Goal: Task Accomplishment & Management: Manage account settings

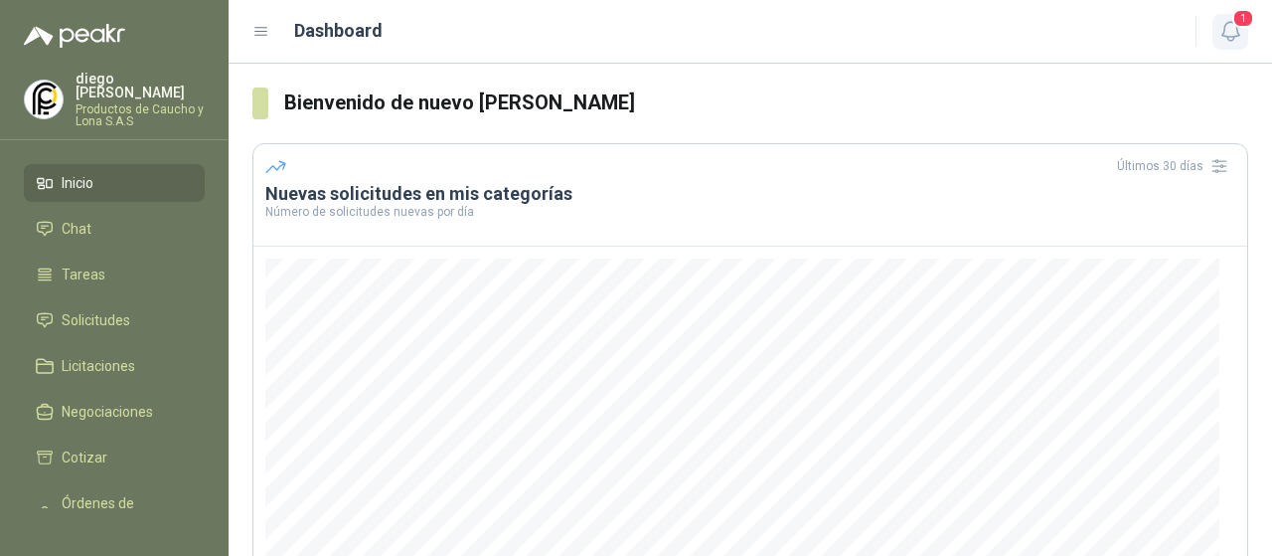
click at [1228, 19] on icon "button" at bounding box center [1230, 31] width 25 height 25
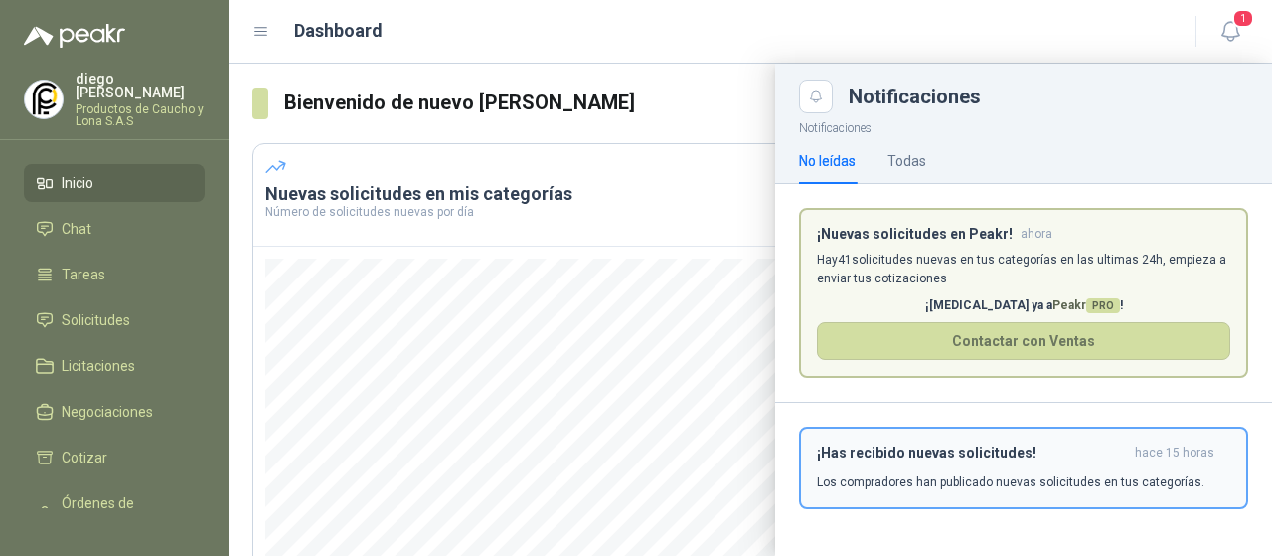
click at [908, 457] on h3 "¡Has recibido nuevas solicitudes!" at bounding box center [972, 452] width 310 height 17
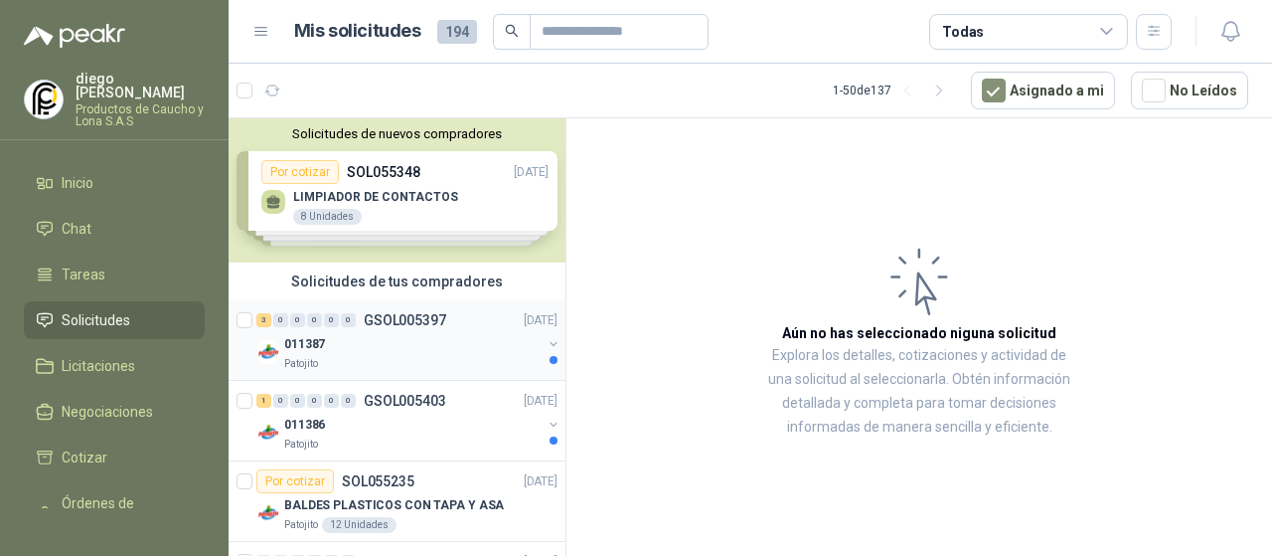
click at [378, 345] on div "011387" at bounding box center [412, 344] width 257 height 24
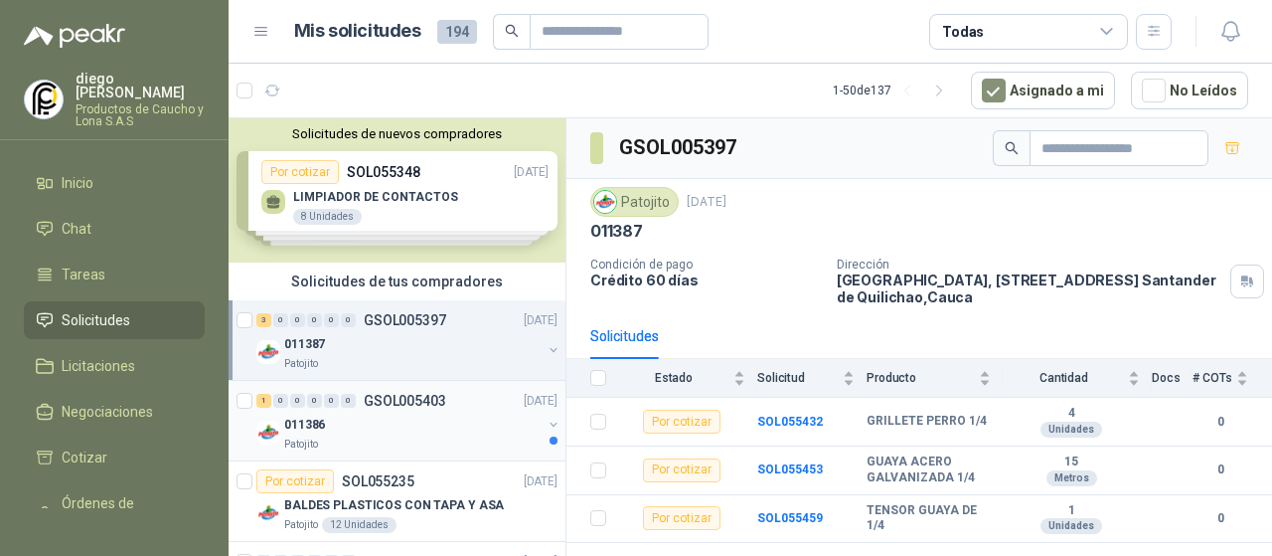
click at [418, 412] on div "011386" at bounding box center [412, 424] width 257 height 24
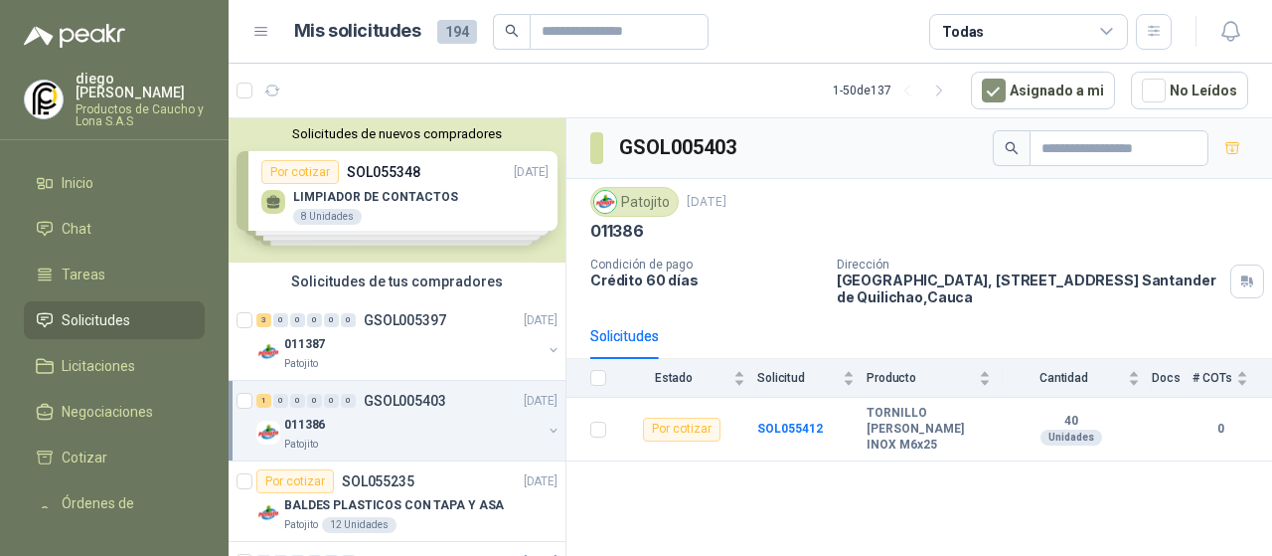
click at [394, 203] on div "Solicitudes de nuevos compradores Por cotizar SOL055348 [DATE] LIMPIADOR DE CON…" at bounding box center [397, 190] width 337 height 144
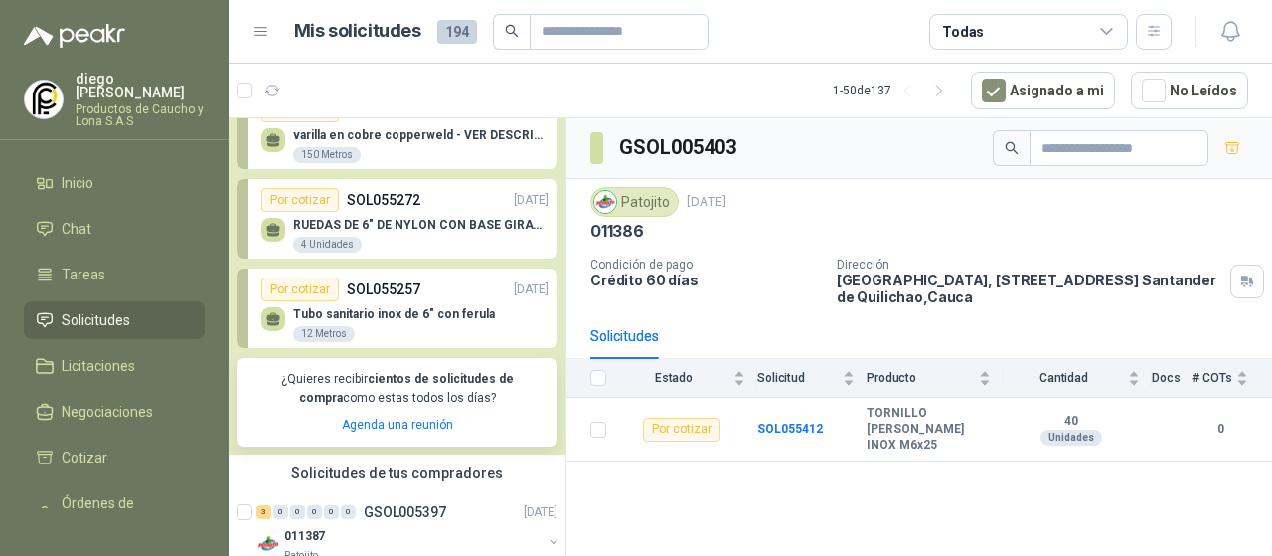
scroll to position [199, 0]
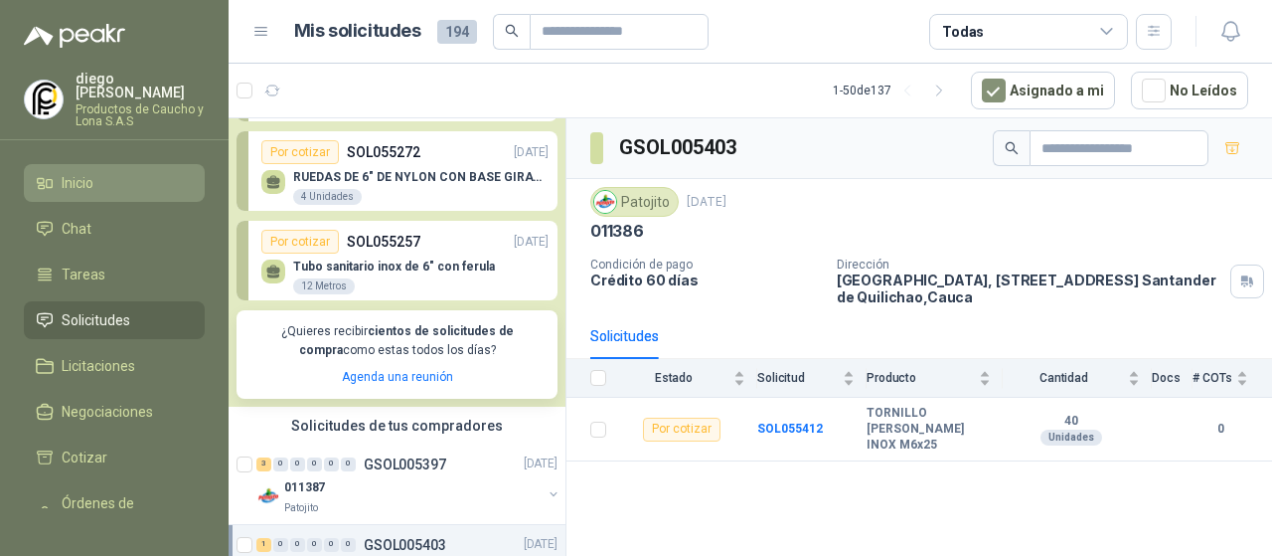
click at [117, 174] on li "Inicio" at bounding box center [114, 183] width 157 height 22
